Goal: Navigation & Orientation: Find specific page/section

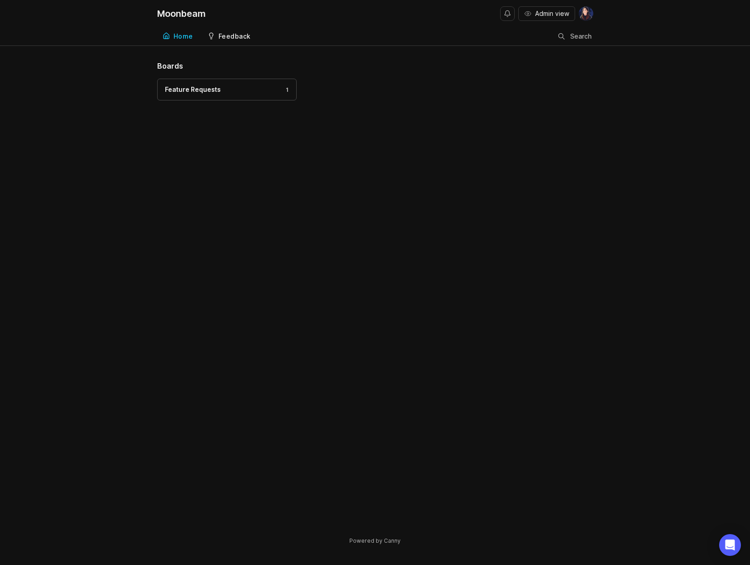
click at [247, 37] on div "Feedback" at bounding box center [235, 36] width 32 height 6
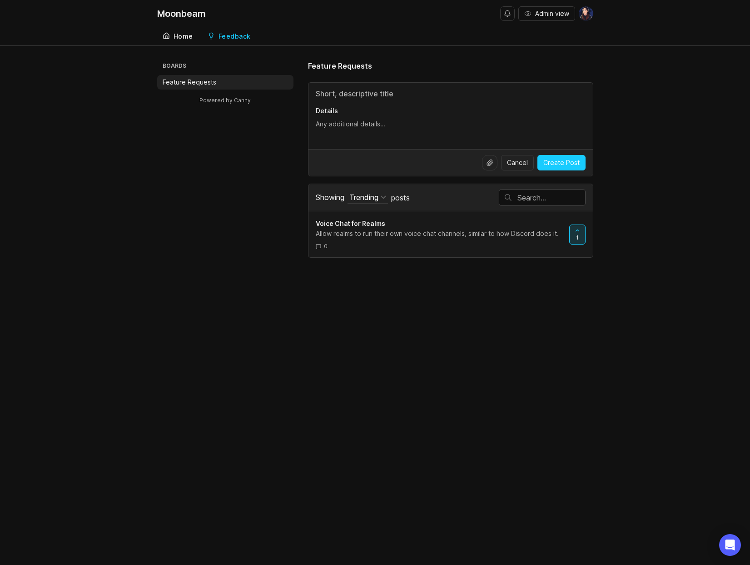
click at [195, 32] on link "Home" at bounding box center [177, 36] width 41 height 19
